Goal: Task Accomplishment & Management: Manage account settings

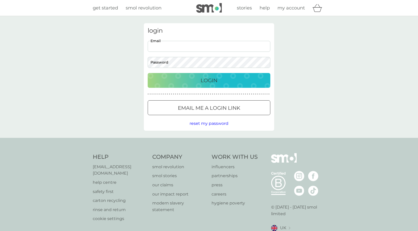
type input "[EMAIL_ADDRESS][DOMAIN_NAME]"
click at [209, 80] on button "Login" at bounding box center [209, 80] width 123 height 15
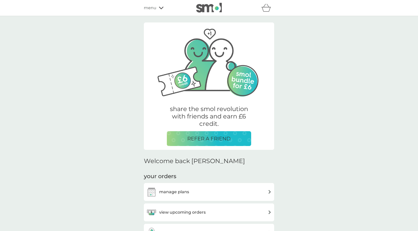
click at [199, 190] on div "manage plans" at bounding box center [208, 192] width 125 height 10
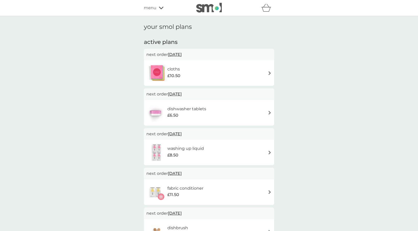
click at [198, 78] on div "cloths £10.50" at bounding box center [208, 73] width 125 height 18
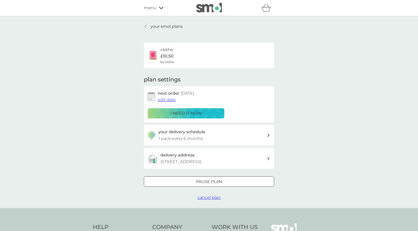
click at [208, 200] on span "cancel plan" at bounding box center [209, 197] width 23 height 5
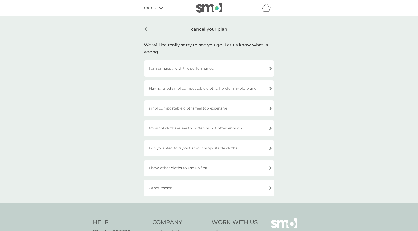
click at [175, 71] on div "I am unhappy with the performance." at bounding box center [209, 69] width 130 height 16
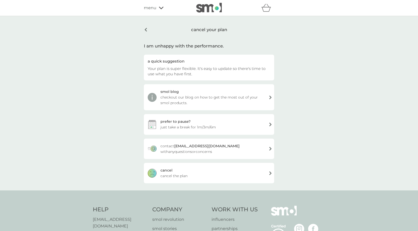
click at [182, 178] on span "cancel the plan" at bounding box center [174, 176] width 27 height 6
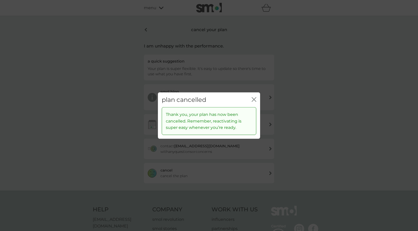
click at [252, 98] on icon "close" at bounding box center [254, 99] width 5 height 5
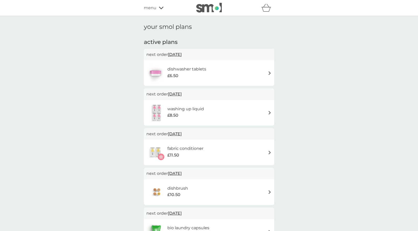
click at [220, 76] on div "dishwasher tablets £6.50" at bounding box center [208, 73] width 125 height 18
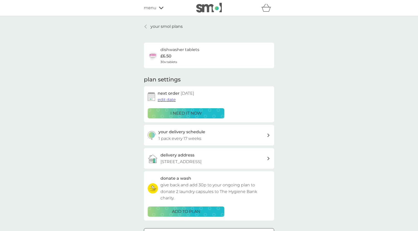
click at [202, 165] on p "Flat 18, Perry Court, 1 Maritime Quay, London, E14 3QE" at bounding box center [181, 162] width 41 height 7
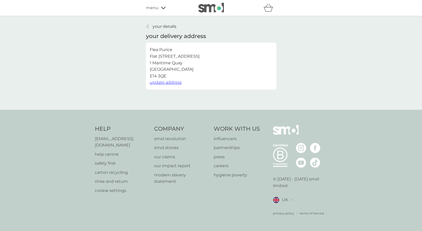
click at [172, 81] on span "update address" at bounding box center [166, 82] width 32 height 5
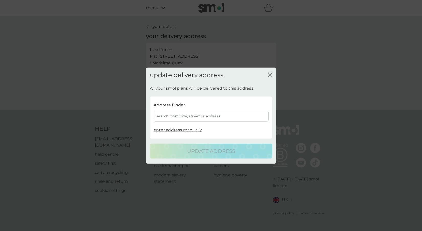
click at [190, 122] on div "Address Finder search postcode, street or address enter address manually" at bounding box center [211, 117] width 123 height 39
click at [191, 121] on div "search postcode, street or address" at bounding box center [211, 116] width 115 height 11
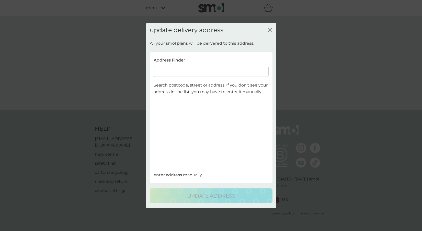
click at [237, 68] on input at bounding box center [211, 71] width 115 height 11
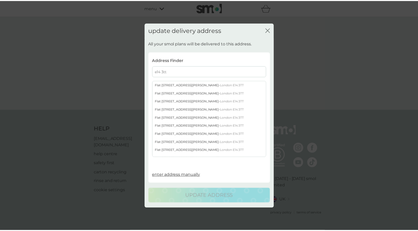
scroll to position [15, 0]
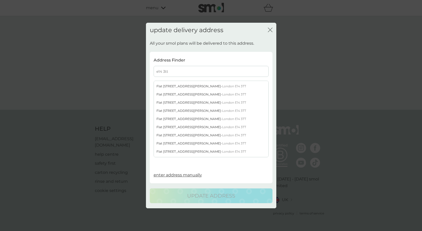
type input "e14 3tt"
click at [183, 144] on div "Flat 18 Nova Building 3 Newton Place - London E14 3TT" at bounding box center [211, 144] width 115 height 8
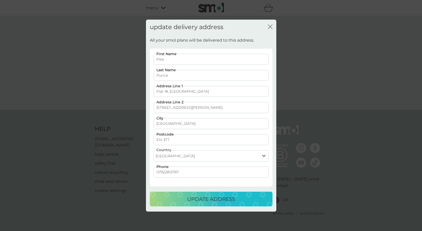
click at [210, 202] on p "update address" at bounding box center [211, 199] width 48 height 8
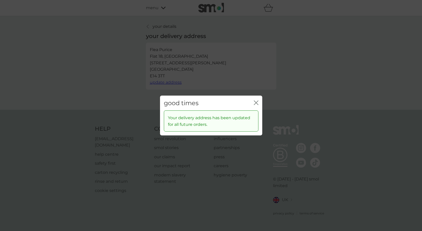
click at [256, 105] on icon "close" at bounding box center [256, 102] width 5 height 5
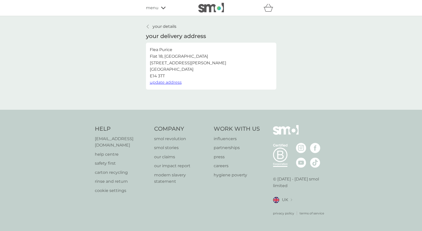
click at [169, 28] on p "your details" at bounding box center [165, 26] width 24 height 7
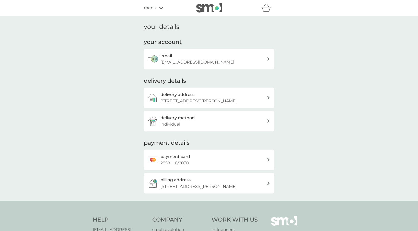
click at [159, 9] on div "menu" at bounding box center [165, 8] width 43 height 7
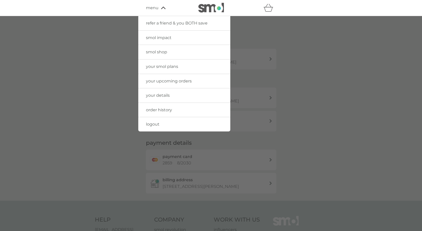
click at [281, 29] on div at bounding box center [211, 131] width 422 height 231
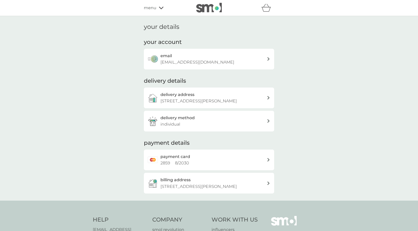
click at [209, 164] on div "payment card 2859 8 / 2030" at bounding box center [214, 160] width 106 height 13
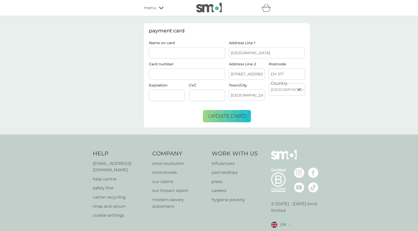
click at [209, 56] on input "Name on card" at bounding box center [187, 52] width 76 height 11
type input "C PURIUCE"
click at [218, 16] on div "refer a friend & you BOTH save smol impact smol shop your smol plans your upcom…" at bounding box center [209, 8] width 418 height 16
click at [214, 7] on img at bounding box center [209, 8] width 26 height 10
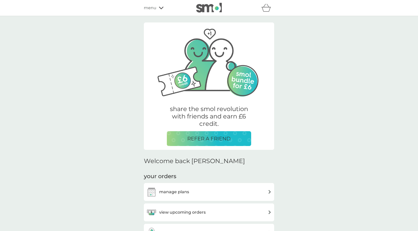
scroll to position [18, 0]
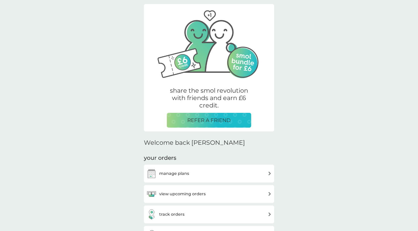
click at [216, 167] on div "manage plans" at bounding box center [209, 174] width 130 height 18
click at [212, 173] on div "manage plans" at bounding box center [208, 174] width 125 height 10
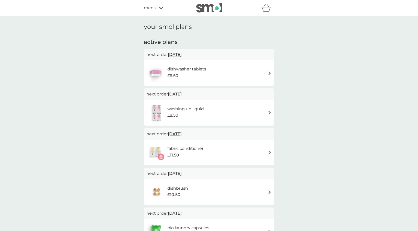
click at [194, 14] on div "refer a friend & you BOTH save smol impact smol shop your smol plans your upcom…" at bounding box center [209, 8] width 418 height 16
click at [199, 10] on img at bounding box center [209, 8] width 26 height 10
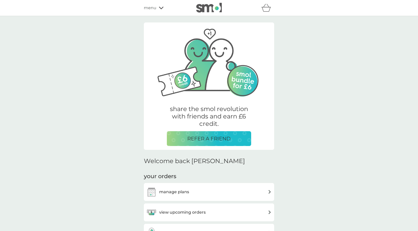
click at [158, 10] on div "menu" at bounding box center [165, 8] width 43 height 7
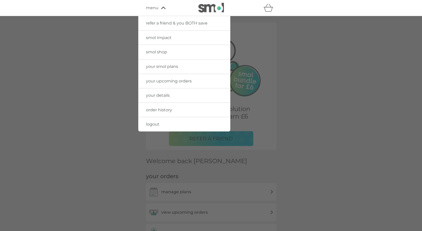
click at [163, 53] on span "smol shop" at bounding box center [156, 52] width 21 height 5
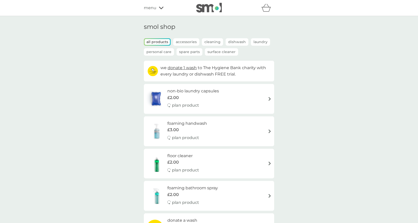
click at [180, 44] on p "Accessories" at bounding box center [186, 41] width 26 height 7
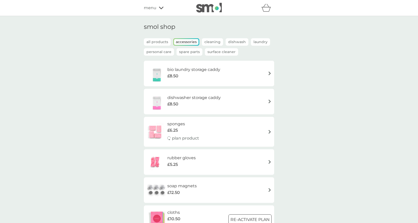
click at [214, 48] on p "Surface Cleaner" at bounding box center [221, 51] width 33 height 7
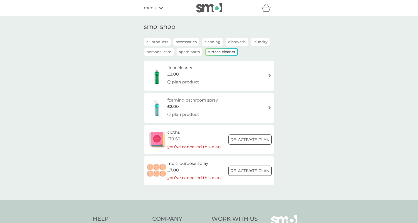
click at [210, 44] on p "Cleaning" at bounding box center [212, 41] width 21 height 7
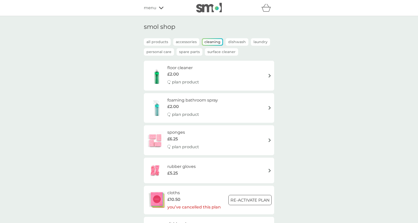
click at [241, 41] on p "Dishwash" at bounding box center [237, 41] width 23 height 7
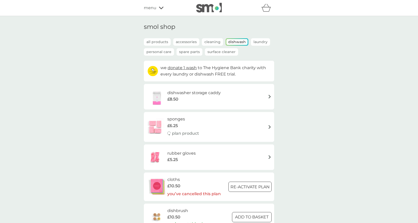
click at [161, 53] on p "Personal Care" at bounding box center [159, 51] width 30 height 7
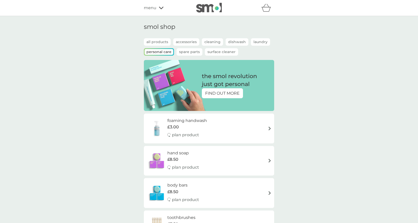
click at [165, 41] on p "all products" at bounding box center [157, 41] width 27 height 7
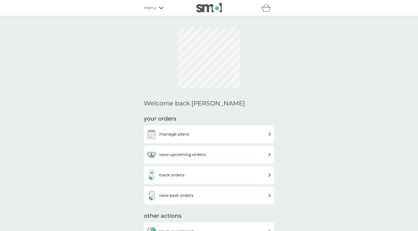
scroll to position [12, 0]
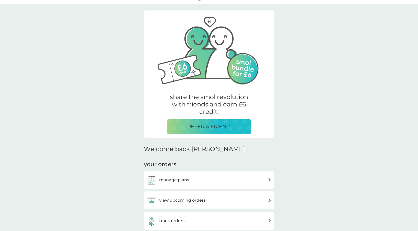
click at [228, 185] on div "manage plans" at bounding box center [209, 180] width 130 height 18
click at [232, 181] on div "manage plans" at bounding box center [208, 180] width 125 height 10
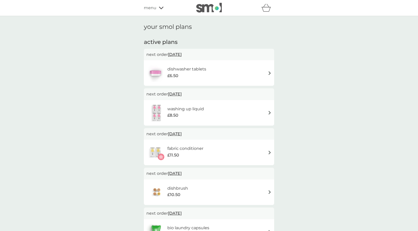
click at [254, 79] on div "dishwasher tablets £6.50" at bounding box center [208, 73] width 125 height 18
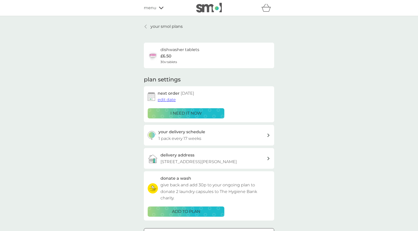
scroll to position [108, 0]
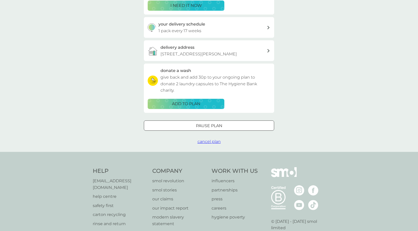
click at [216, 129] on div at bounding box center [209, 125] width 18 height 5
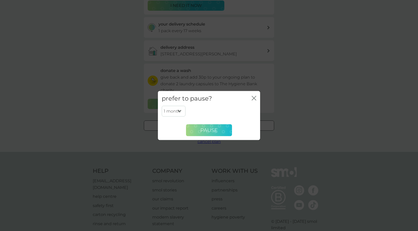
click at [211, 135] on button "Pause" at bounding box center [209, 130] width 46 height 12
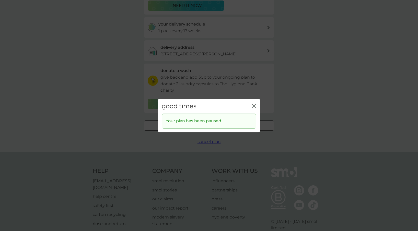
click at [261, 104] on div "good times close Your plan has been paused." at bounding box center [209, 115] width 418 height 231
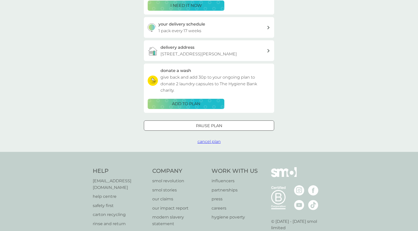
click at [217, 129] on div at bounding box center [209, 125] width 18 height 5
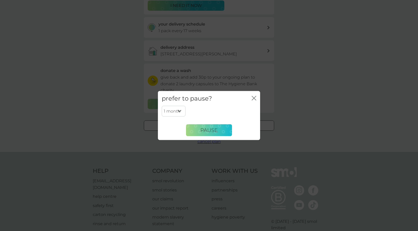
select select "3"
click at [215, 125] on button "Pause" at bounding box center [209, 130] width 46 height 12
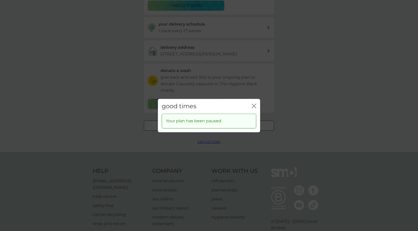
click at [292, 70] on div "good times close Your plan has been paused." at bounding box center [209, 115] width 418 height 231
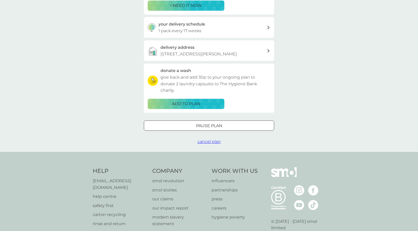
scroll to position [0, 0]
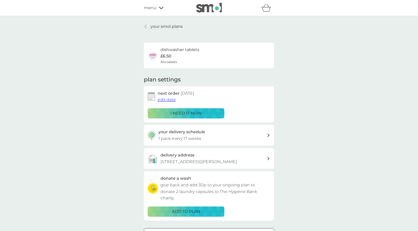
click at [151, 26] on p "your smol plans" at bounding box center [167, 26] width 32 height 7
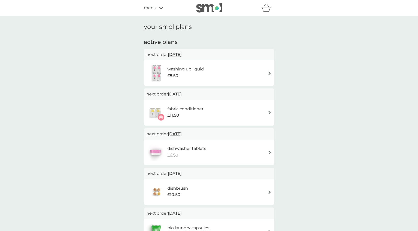
click at [207, 112] on div "fabric conditioner £11.50" at bounding box center [187, 113] width 41 height 14
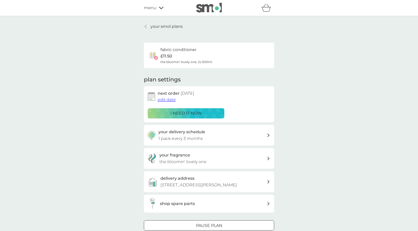
scroll to position [122, 0]
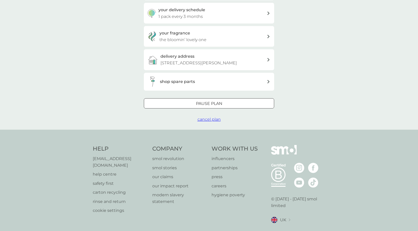
click at [204, 105] on div at bounding box center [202, 103] width 3 height 3
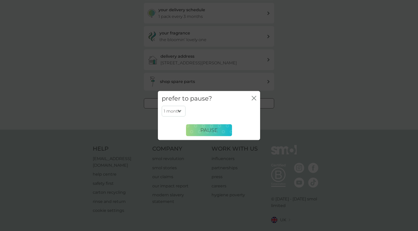
select select "3"
click at [214, 133] on span "Pause" at bounding box center [208, 130] width 17 height 6
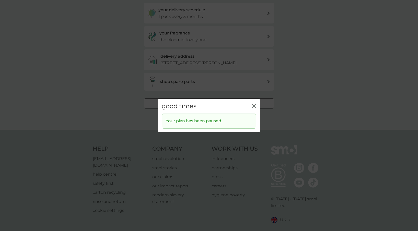
click at [273, 75] on div "good times close Your plan has been paused." at bounding box center [209, 115] width 418 height 231
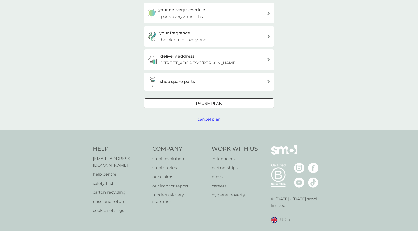
scroll to position [0, 0]
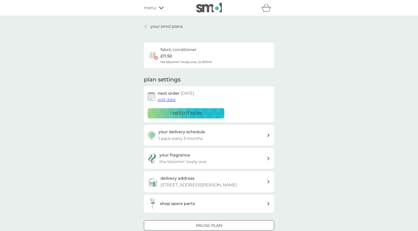
click at [163, 26] on p "your smol plans" at bounding box center [167, 26] width 32 height 7
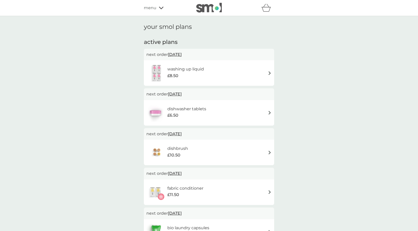
click at [217, 78] on div "washing up liquid £8.50" at bounding box center [208, 73] width 125 height 18
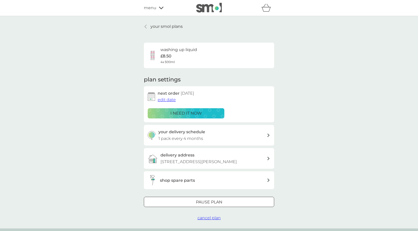
click at [209, 204] on div "Pause plan" at bounding box center [209, 202] width 130 height 7
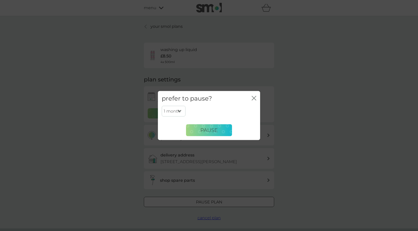
select select "3"
click at [210, 131] on span "Pause" at bounding box center [208, 130] width 17 height 6
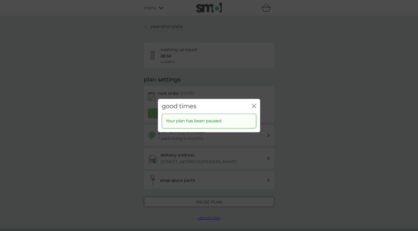
click at [185, 34] on div "good times close Your plan has been paused." at bounding box center [209, 115] width 418 height 231
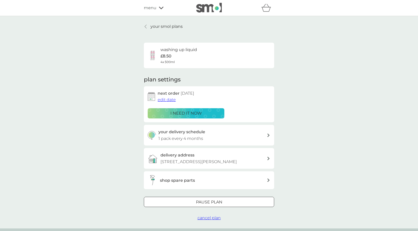
click at [158, 28] on p "your smol plans" at bounding box center [167, 26] width 32 height 7
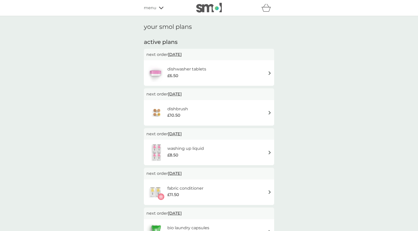
click at [297, 82] on div "your smol plans active plans next order 2 Mar 2026 dishwasher tablets £6.50 nex…" at bounding box center [209, 183] width 418 height 334
